Goal: Use online tool/utility: Utilize a website feature to perform a specific function

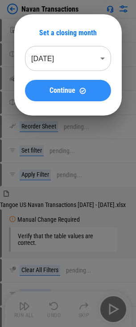
click at [69, 94] on span "Continue" at bounding box center [62, 90] width 26 height 7
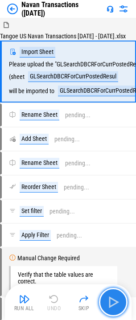
click at [112, 303] on img "button" at bounding box center [113, 302] width 14 height 14
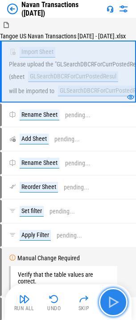
click at [115, 301] on img "button" at bounding box center [113, 302] width 14 height 14
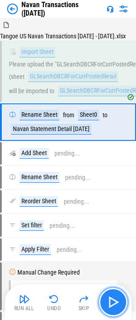
click at [112, 304] on img "button" at bounding box center [113, 302] width 14 height 14
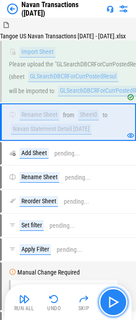
click at [112, 304] on img "button" at bounding box center [113, 302] width 14 height 14
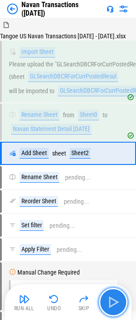
click at [112, 304] on img "button" at bounding box center [113, 302] width 14 height 14
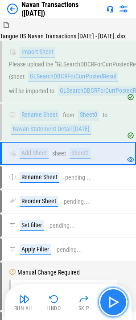
click at [112, 304] on img "button" at bounding box center [113, 302] width 14 height 14
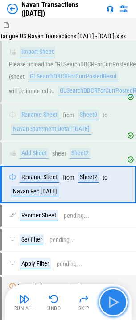
click at [112, 304] on img "button" at bounding box center [113, 302] width 14 height 14
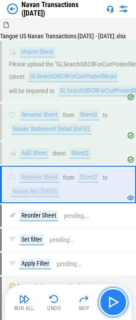
click at [112, 304] on img "button" at bounding box center [113, 302] width 14 height 14
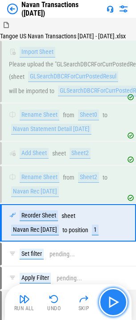
click at [112, 304] on img "button" at bounding box center [113, 302] width 14 height 14
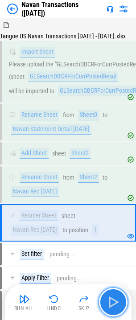
click at [112, 304] on img "button" at bounding box center [113, 302] width 14 height 14
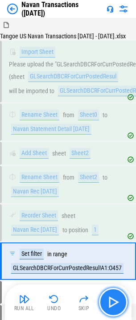
click at [112, 304] on img "button" at bounding box center [113, 302] width 14 height 14
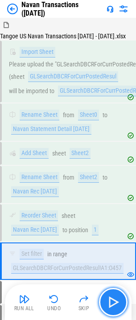
click at [115, 306] on img "button" at bounding box center [113, 302] width 14 height 14
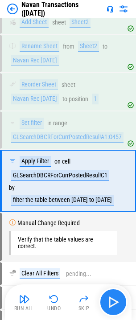
scroll to position [147, 0]
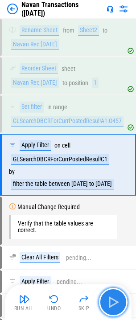
click at [115, 306] on img "button" at bounding box center [113, 302] width 14 height 14
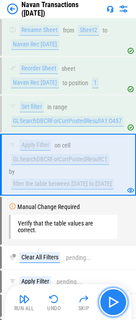
click at [115, 306] on img "button" at bounding box center [113, 302] width 14 height 14
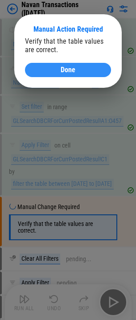
click at [75, 75] on button "Done" at bounding box center [68, 70] width 86 height 14
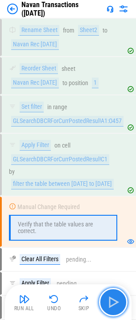
click at [111, 302] on img "button" at bounding box center [113, 302] width 14 height 14
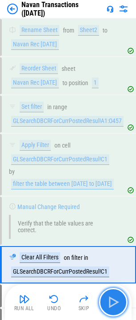
click at [111, 302] on img "button" at bounding box center [113, 302] width 14 height 14
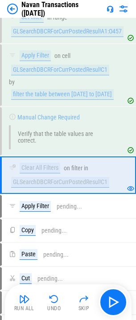
scroll to position [236, 0]
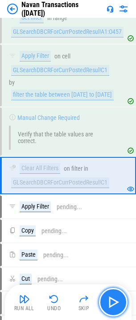
click at [111, 304] on img "button" at bounding box center [113, 302] width 14 height 14
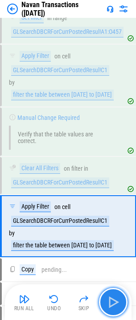
click at [111, 304] on img "button" at bounding box center [113, 302] width 14 height 14
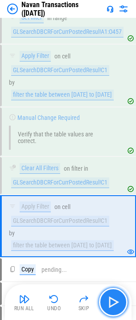
click at [111, 304] on img "button" at bounding box center [113, 302] width 14 height 14
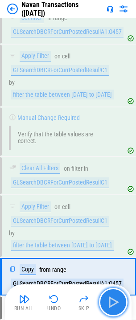
click at [111, 304] on img "button" at bounding box center [113, 302] width 14 height 14
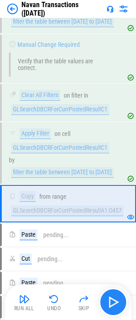
scroll to position [325, 0]
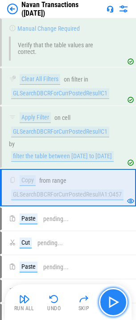
click at [111, 304] on img "button" at bounding box center [113, 302] width 14 height 14
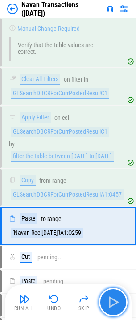
click at [115, 302] on img "button" at bounding box center [113, 302] width 14 height 14
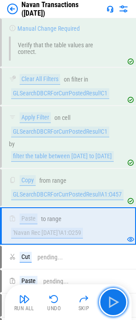
click at [115, 302] on img "button" at bounding box center [113, 302] width 14 height 14
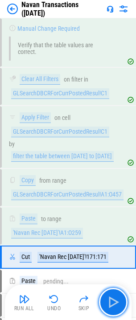
click at [115, 302] on img "button" at bounding box center [113, 302] width 14 height 14
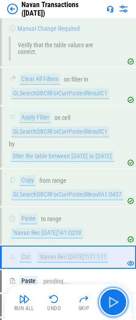
click at [115, 302] on img "button" at bounding box center [113, 302] width 14 height 14
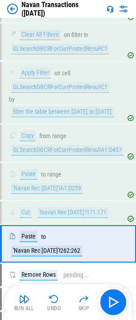
scroll to position [434, 0]
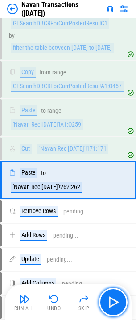
click at [115, 302] on img "button" at bounding box center [113, 302] width 14 height 14
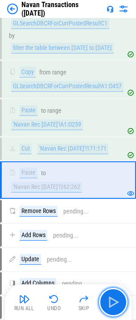
click at [115, 302] on img "button" at bounding box center [113, 302] width 14 height 14
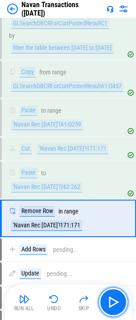
click at [115, 302] on img "button" at bounding box center [113, 302] width 14 height 14
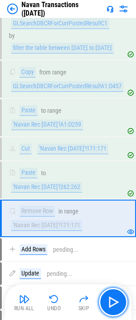
click at [115, 302] on img "button" at bounding box center [113, 302] width 14 height 14
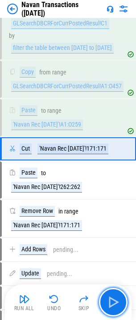
click at [115, 302] on img "button" at bounding box center [113, 302] width 14 height 14
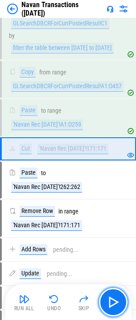
click at [115, 302] on img "button" at bounding box center [113, 302] width 14 height 14
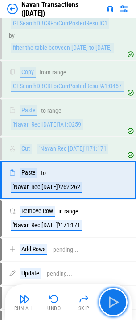
click at [115, 302] on img "button" at bounding box center [113, 302] width 14 height 14
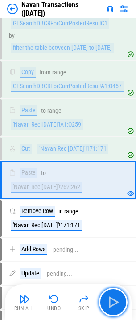
click at [115, 302] on img "button" at bounding box center [113, 302] width 14 height 14
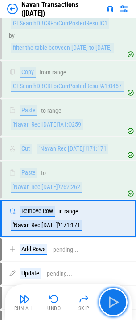
click at [115, 302] on img "button" at bounding box center [113, 302] width 14 height 14
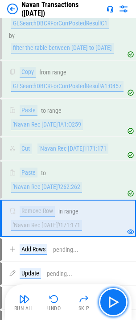
click at [115, 302] on img "button" at bounding box center [113, 302] width 14 height 14
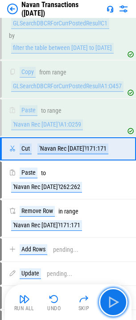
click at [115, 302] on img "button" at bounding box center [113, 302] width 14 height 14
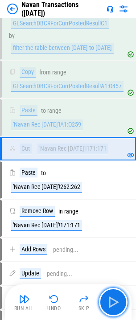
click at [115, 302] on img "button" at bounding box center [113, 302] width 14 height 14
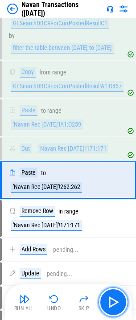
click at [115, 302] on img "button" at bounding box center [113, 302] width 14 height 14
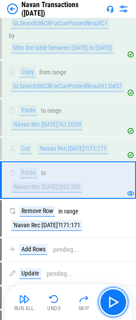
click at [115, 302] on img "button" at bounding box center [113, 302] width 14 height 14
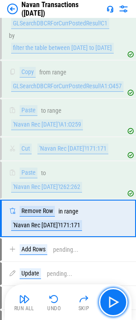
click at [115, 302] on img "button" at bounding box center [113, 302] width 14 height 14
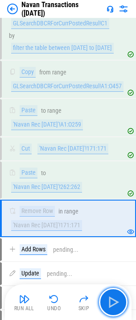
click at [115, 302] on img "button" at bounding box center [113, 302] width 14 height 14
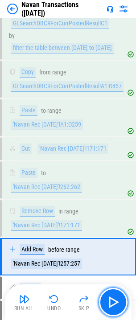
click at [115, 302] on img "button" at bounding box center [113, 302] width 14 height 14
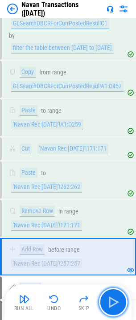
click at [115, 302] on img "button" at bounding box center [113, 302] width 14 height 14
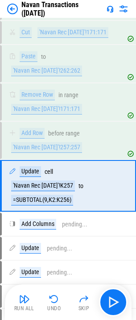
scroll to position [556, 0]
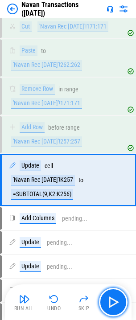
click at [115, 302] on img "button" at bounding box center [113, 302] width 14 height 14
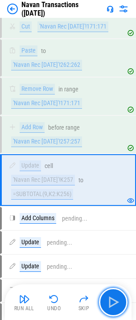
click at [115, 302] on img "button" at bounding box center [113, 302] width 14 height 14
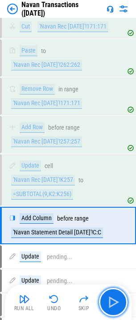
click at [115, 302] on img "button" at bounding box center [113, 302] width 14 height 14
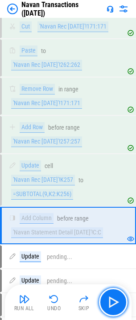
click at [115, 302] on img "button" at bounding box center [113, 302] width 14 height 14
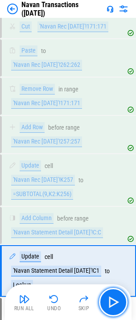
click at [115, 302] on img "button" at bounding box center [113, 302] width 14 height 14
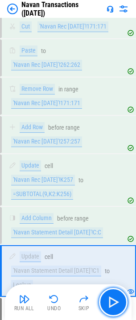
click at [115, 302] on img "button" at bounding box center [113, 302] width 14 height 14
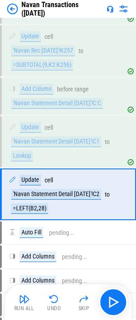
scroll to position [699, 0]
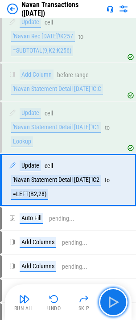
click at [115, 302] on img "button" at bounding box center [113, 302] width 14 height 14
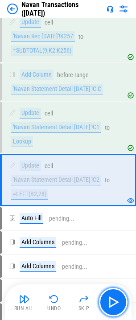
click at [115, 302] on img "button" at bounding box center [113, 302] width 14 height 14
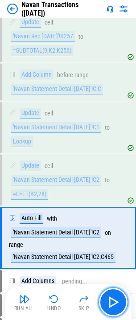
click at [115, 302] on img "button" at bounding box center [113, 302] width 14 height 14
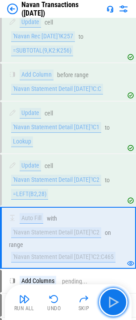
click at [115, 302] on img "button" at bounding box center [113, 302] width 14 height 14
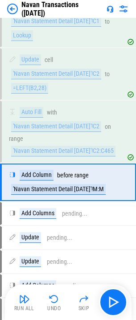
scroll to position [808, 0]
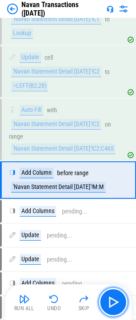
click at [115, 302] on img "button" at bounding box center [113, 302] width 14 height 14
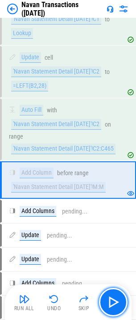
click at [115, 302] on img "button" at bounding box center [113, 302] width 14 height 14
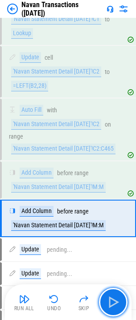
click at [115, 302] on img "button" at bounding box center [113, 302] width 14 height 14
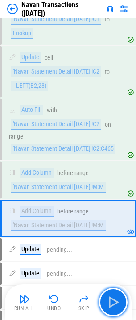
click at [115, 302] on img "button" at bounding box center [113, 302] width 14 height 14
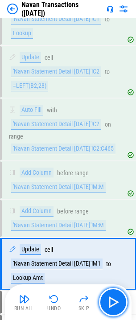
click at [115, 302] on img "button" at bounding box center [113, 302] width 14 height 14
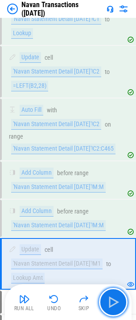
click at [115, 302] on img "button" at bounding box center [113, 302] width 14 height 14
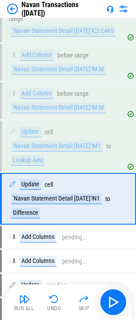
scroll to position [944, 0]
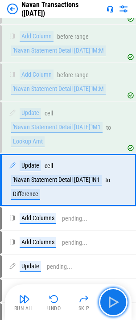
click at [115, 302] on img "button" at bounding box center [113, 302] width 14 height 14
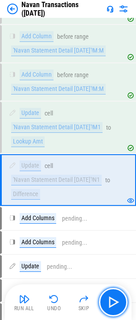
click at [115, 302] on img "button" at bounding box center [113, 302] width 14 height 14
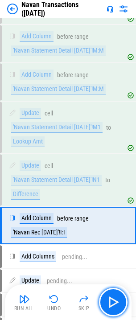
click at [115, 302] on img "button" at bounding box center [113, 302] width 14 height 14
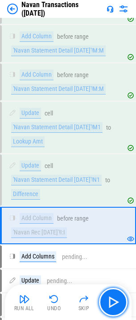
click at [115, 302] on img "button" at bounding box center [113, 302] width 14 height 14
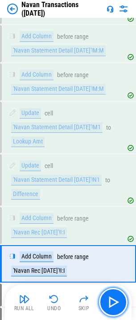
click at [115, 302] on img "button" at bounding box center [113, 302] width 14 height 14
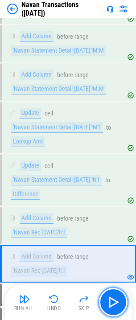
click at [115, 302] on img "button" at bounding box center [113, 302] width 14 height 14
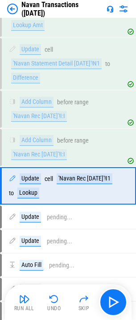
scroll to position [1066, 0]
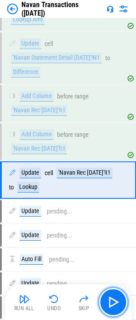
click at [115, 302] on img "button" at bounding box center [113, 302] width 14 height 14
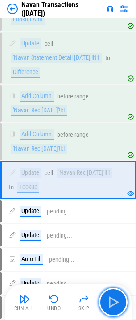
click at [115, 302] on img "button" at bounding box center [113, 302] width 14 height 14
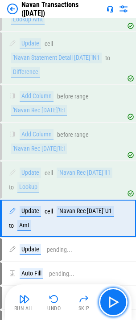
click at [115, 302] on img "button" at bounding box center [113, 302] width 14 height 14
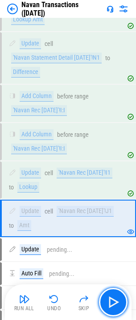
click at [115, 302] on img "button" at bounding box center [113, 302] width 14 height 14
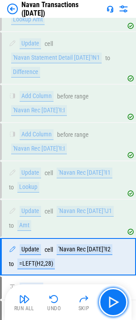
click at [115, 302] on img "button" at bounding box center [113, 302] width 14 height 14
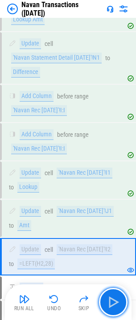
click at [115, 302] on img "button" at bounding box center [113, 302] width 14 height 14
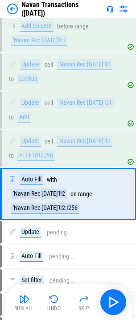
scroll to position [1203, 0]
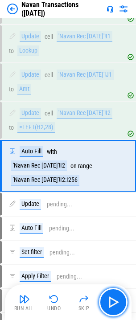
click at [115, 302] on img "button" at bounding box center [113, 302] width 14 height 14
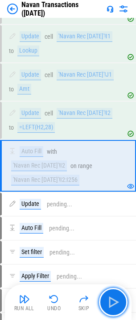
click at [115, 302] on img "button" at bounding box center [113, 302] width 14 height 14
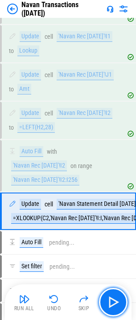
click at [115, 302] on img "button" at bounding box center [113, 302] width 14 height 14
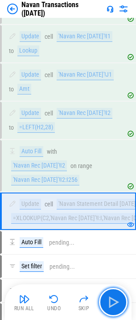
click at [115, 302] on img "button" at bounding box center [113, 302] width 14 height 14
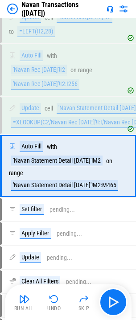
scroll to position [1299, 0]
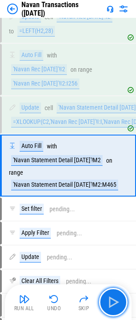
click at [115, 302] on img "button" at bounding box center [113, 302] width 14 height 14
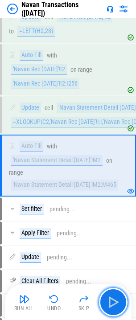
click at [115, 302] on img "button" at bounding box center [113, 302] width 14 height 14
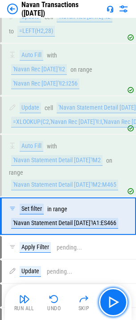
click at [115, 302] on img "button" at bounding box center [113, 302] width 14 height 14
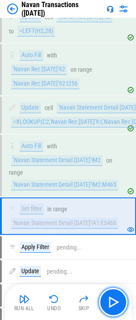
click at [115, 302] on img "button" at bounding box center [113, 302] width 14 height 14
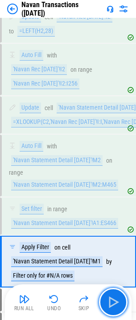
click at [115, 302] on img "button" at bounding box center [113, 302] width 14 height 14
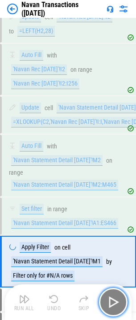
click at [115, 302] on img "button" at bounding box center [113, 302] width 14 height 14
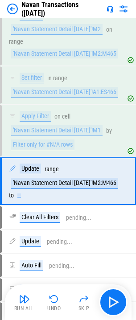
scroll to position [1446, 0]
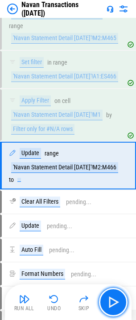
click at [115, 302] on img "button" at bounding box center [113, 302] width 14 height 14
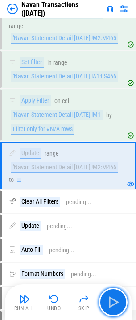
click at [115, 302] on img "button" at bounding box center [113, 302] width 14 height 14
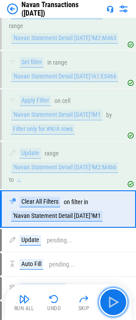
click at [115, 302] on img "button" at bounding box center [113, 302] width 14 height 14
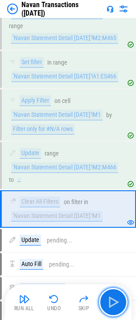
click at [115, 302] on img "button" at bounding box center [113, 302] width 14 height 14
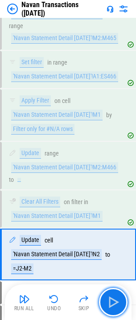
click at [115, 302] on img "button" at bounding box center [113, 302] width 14 height 14
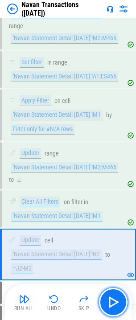
click at [115, 302] on img "button" at bounding box center [113, 302] width 14 height 14
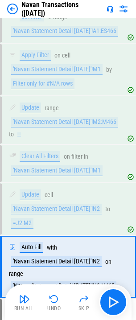
scroll to position [1592, 0]
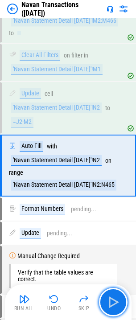
click at [115, 302] on img "button" at bounding box center [113, 302] width 14 height 14
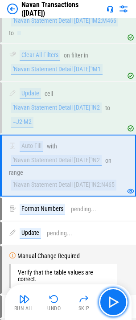
click at [115, 302] on img "button" at bounding box center [113, 302] width 14 height 14
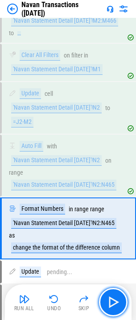
click at [115, 302] on img "button" at bounding box center [113, 302] width 14 height 14
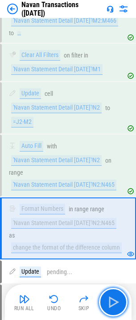
click at [115, 302] on img "button" at bounding box center [113, 302] width 14 height 14
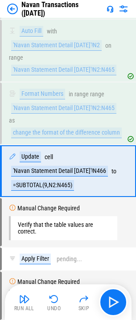
scroll to position [1713, 0]
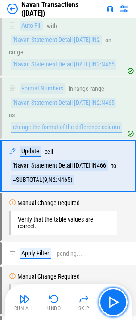
click at [115, 302] on img "button" at bounding box center [113, 302] width 14 height 14
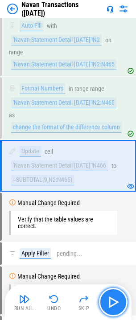
click at [115, 303] on img "button" at bounding box center [113, 302] width 14 height 14
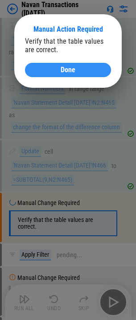
click at [62, 69] on span "Done" at bounding box center [68, 69] width 15 height 7
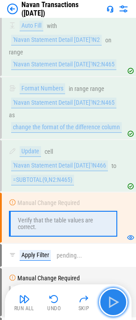
click at [109, 304] on img "button" at bounding box center [113, 302] width 14 height 14
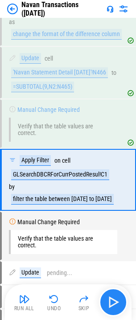
scroll to position [1815, 0]
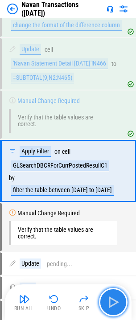
click at [109, 304] on img "button" at bounding box center [113, 302] width 14 height 14
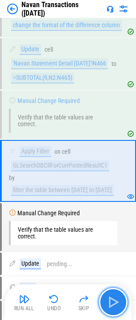
click at [111, 297] on img "button" at bounding box center [113, 302] width 14 height 14
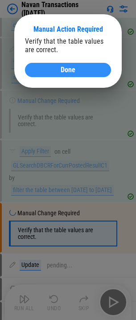
click at [71, 71] on span "Done" at bounding box center [68, 69] width 15 height 7
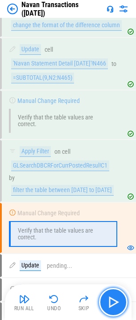
click at [109, 305] on img "button" at bounding box center [113, 302] width 14 height 14
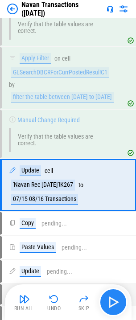
scroll to position [1917, 0]
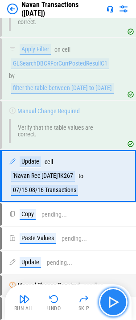
click at [103, 304] on button "button" at bounding box center [113, 302] width 29 height 29
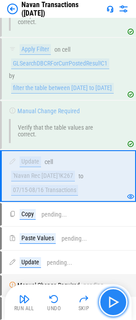
click at [103, 304] on button "button" at bounding box center [113, 302] width 29 height 29
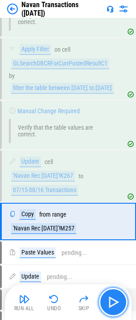
click at [103, 304] on button "button" at bounding box center [113, 302] width 29 height 29
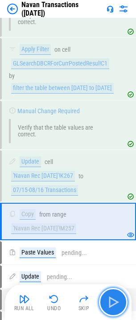
click at [109, 303] on img "button" at bounding box center [113, 302] width 14 height 14
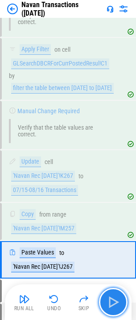
click at [109, 303] on img "button" at bounding box center [113, 302] width 14 height 14
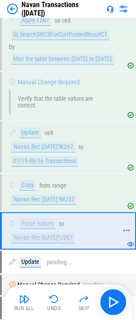
scroll to position [1961, 0]
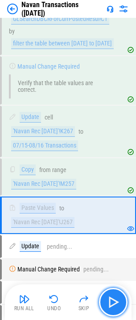
click at [119, 303] on img "button" at bounding box center [113, 302] width 14 height 14
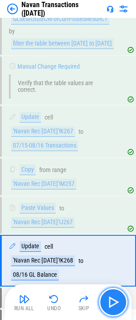
click at [113, 303] on img "button" at bounding box center [113, 302] width 14 height 14
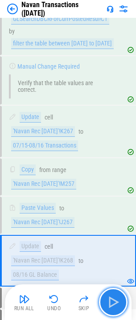
click at [113, 303] on img "button" at bounding box center [113, 302] width 14 height 14
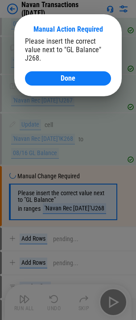
scroll to position [2107, 0]
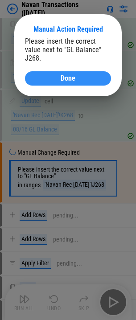
click at [84, 75] on div "Done" at bounding box center [68, 78] width 65 height 7
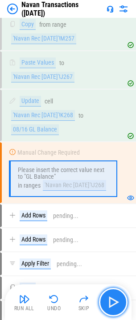
click at [112, 304] on img "button" at bounding box center [113, 302] width 14 height 14
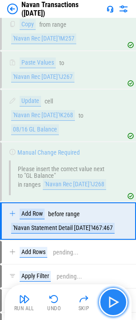
click at [116, 301] on img "button" at bounding box center [113, 302] width 14 height 14
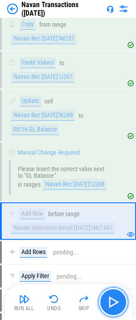
click at [116, 301] on img "button" at bounding box center [113, 302] width 14 height 14
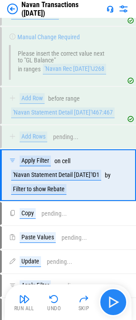
scroll to position [2228, 0]
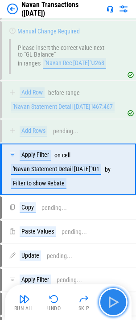
click at [116, 301] on img "button" at bounding box center [113, 302] width 14 height 14
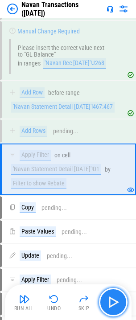
click at [116, 301] on img "button" at bounding box center [113, 302] width 14 height 14
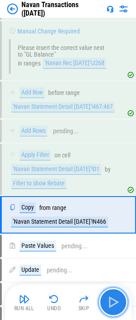
click at [116, 301] on img "button" at bounding box center [113, 302] width 14 height 14
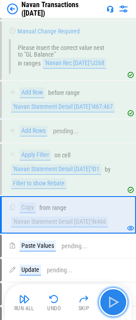
click at [116, 301] on img "button" at bounding box center [113, 302] width 14 height 14
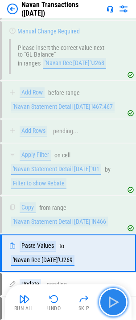
click at [116, 301] on img "button" at bounding box center [113, 302] width 14 height 14
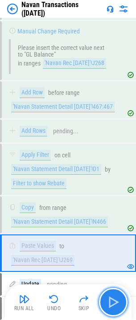
click at [116, 301] on img "button" at bounding box center [113, 302] width 14 height 14
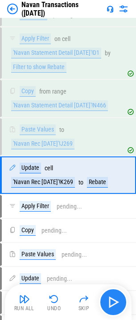
scroll to position [2350, 0]
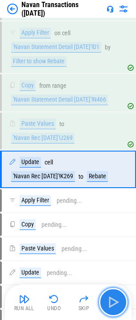
click at [116, 301] on img "button" at bounding box center [113, 302] width 14 height 14
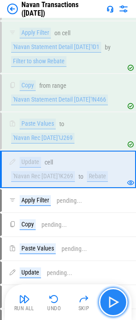
click at [116, 301] on img "button" at bounding box center [113, 302] width 14 height 14
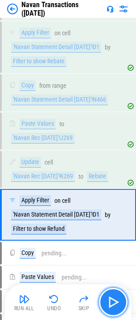
click at [116, 301] on img "button" at bounding box center [113, 302] width 14 height 14
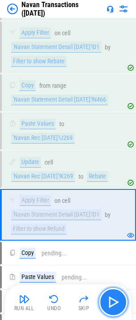
click at [116, 301] on img "button" at bounding box center [113, 302] width 14 height 14
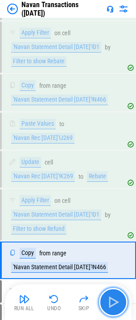
click at [116, 301] on img "button" at bounding box center [113, 302] width 14 height 14
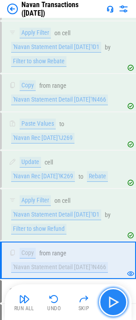
click at [116, 301] on img "button" at bounding box center [113, 302] width 14 height 14
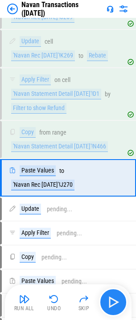
scroll to position [2479, 0]
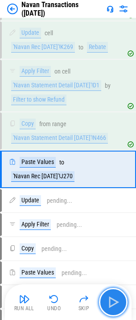
click at [116, 301] on img "button" at bounding box center [113, 302] width 14 height 14
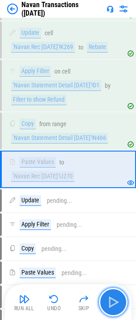
click at [116, 301] on img "button" at bounding box center [113, 302] width 14 height 14
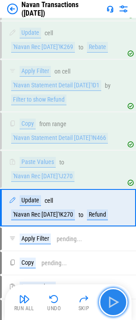
click at [116, 301] on img "button" at bounding box center [113, 302] width 14 height 14
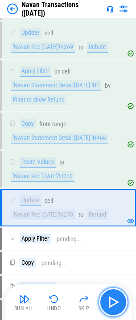
click at [116, 301] on img "button" at bounding box center [113, 302] width 14 height 14
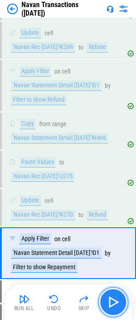
click at [116, 301] on img "button" at bounding box center [113, 302] width 14 height 14
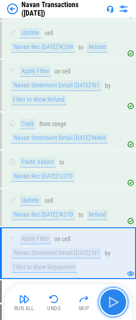
click at [116, 301] on img "button" at bounding box center [113, 302] width 14 height 14
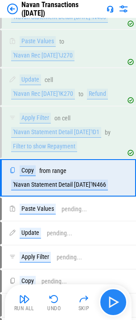
scroll to position [2609, 0]
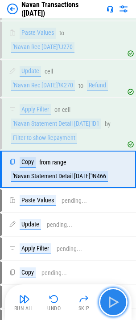
click at [116, 301] on img "button" at bounding box center [113, 302] width 14 height 14
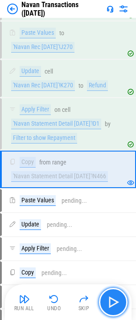
click at [116, 301] on img "button" at bounding box center [113, 302] width 14 height 14
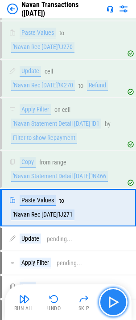
click at [116, 301] on img "button" at bounding box center [113, 302] width 14 height 14
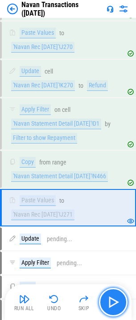
click at [116, 301] on img "button" at bounding box center [113, 302] width 14 height 14
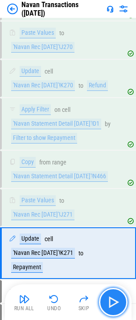
click at [116, 301] on img "button" at bounding box center [113, 302] width 14 height 14
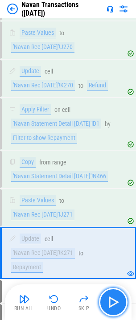
click at [116, 301] on img "button" at bounding box center [113, 302] width 14 height 14
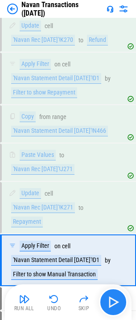
scroll to position [2745, 0]
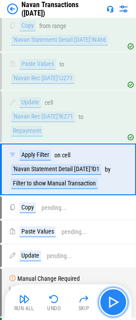
click at [116, 301] on img "button" at bounding box center [113, 302] width 14 height 14
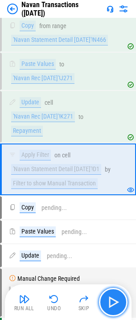
click at [116, 301] on img "button" at bounding box center [113, 302] width 14 height 14
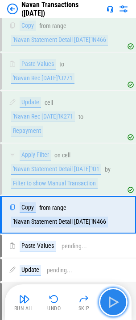
click at [116, 301] on img "button" at bounding box center [113, 302] width 14 height 14
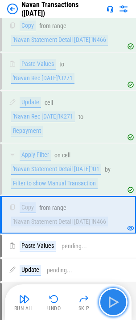
click at [116, 301] on img "button" at bounding box center [113, 302] width 14 height 14
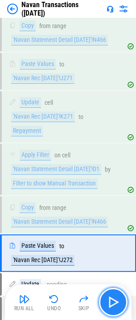
click at [116, 301] on img "button" at bounding box center [113, 302] width 14 height 14
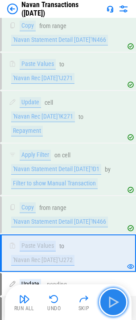
click at [116, 301] on img "button" at bounding box center [113, 302] width 14 height 14
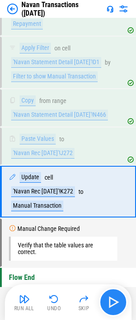
scroll to position [2854, 0]
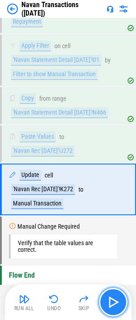
click at [116, 301] on img "button" at bounding box center [113, 302] width 14 height 14
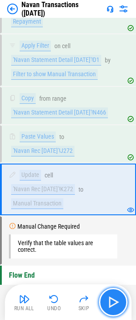
click at [116, 301] on img "button" at bounding box center [113, 302] width 14 height 14
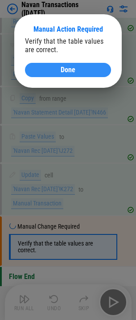
click at [69, 76] on button "Done" at bounding box center [68, 70] width 86 height 14
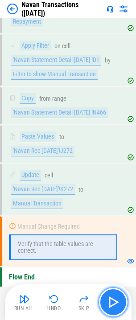
click at [115, 296] on img "button" at bounding box center [113, 302] width 14 height 14
